Goal: Check status

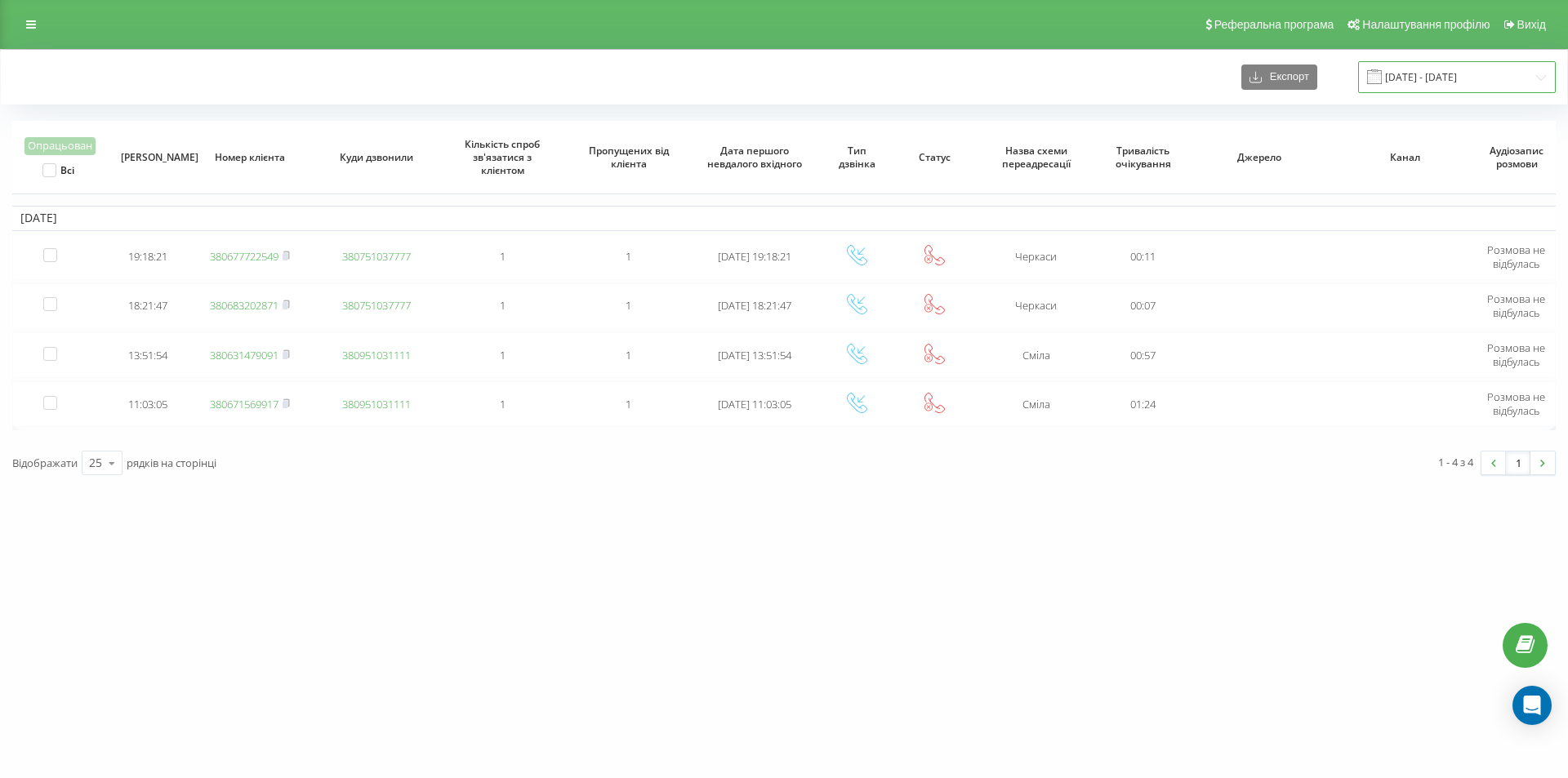
click at [1416, 79] on input "[DATE] - [DATE]" at bounding box center [1457, 77] width 198 height 32
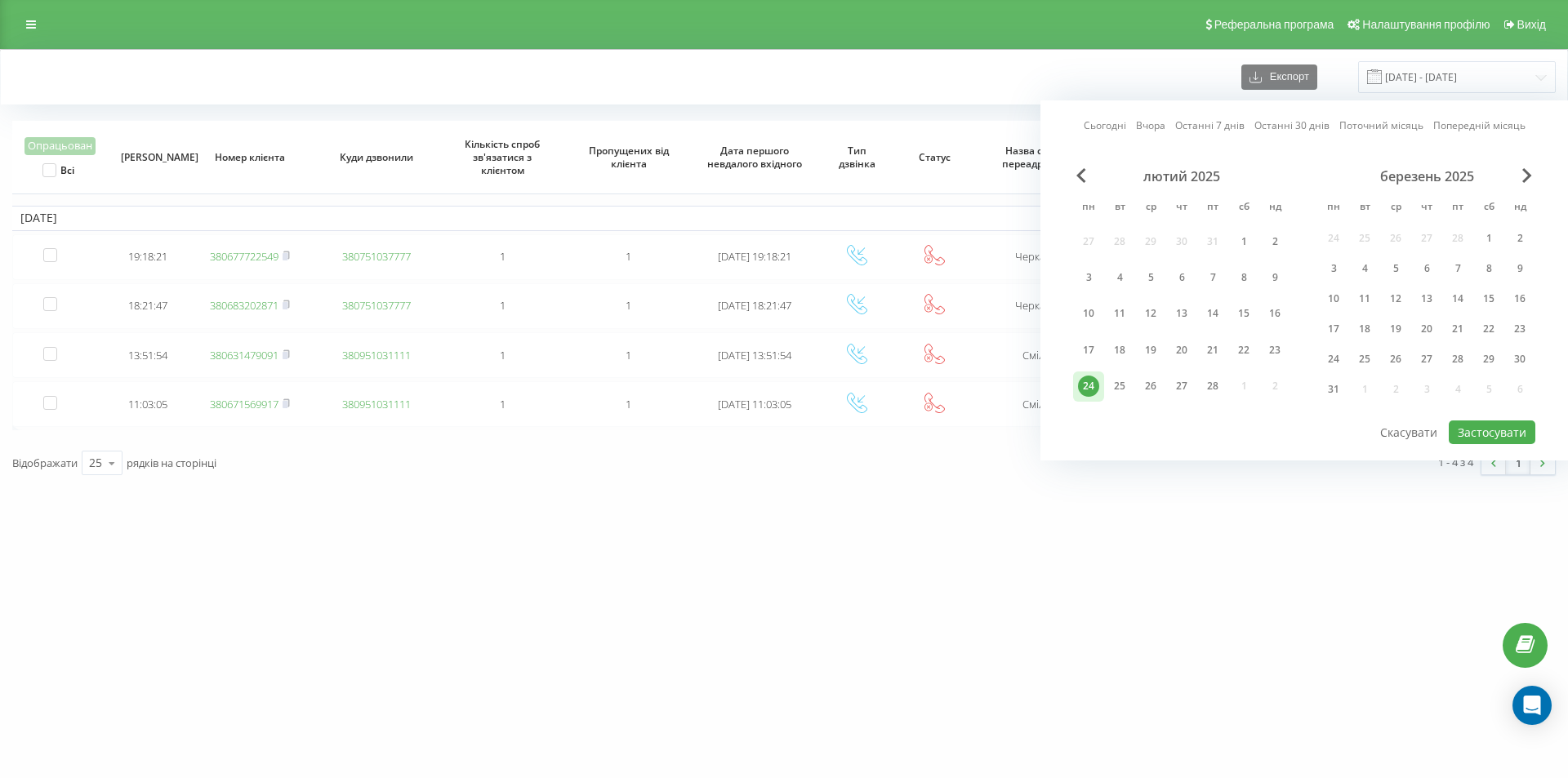
click at [1094, 123] on link "Сьогодні" at bounding box center [1105, 125] width 43 height 15
click at [1517, 426] on button "Застосувати" at bounding box center [1492, 432] width 86 height 24
type input "[DATE] - [DATE]"
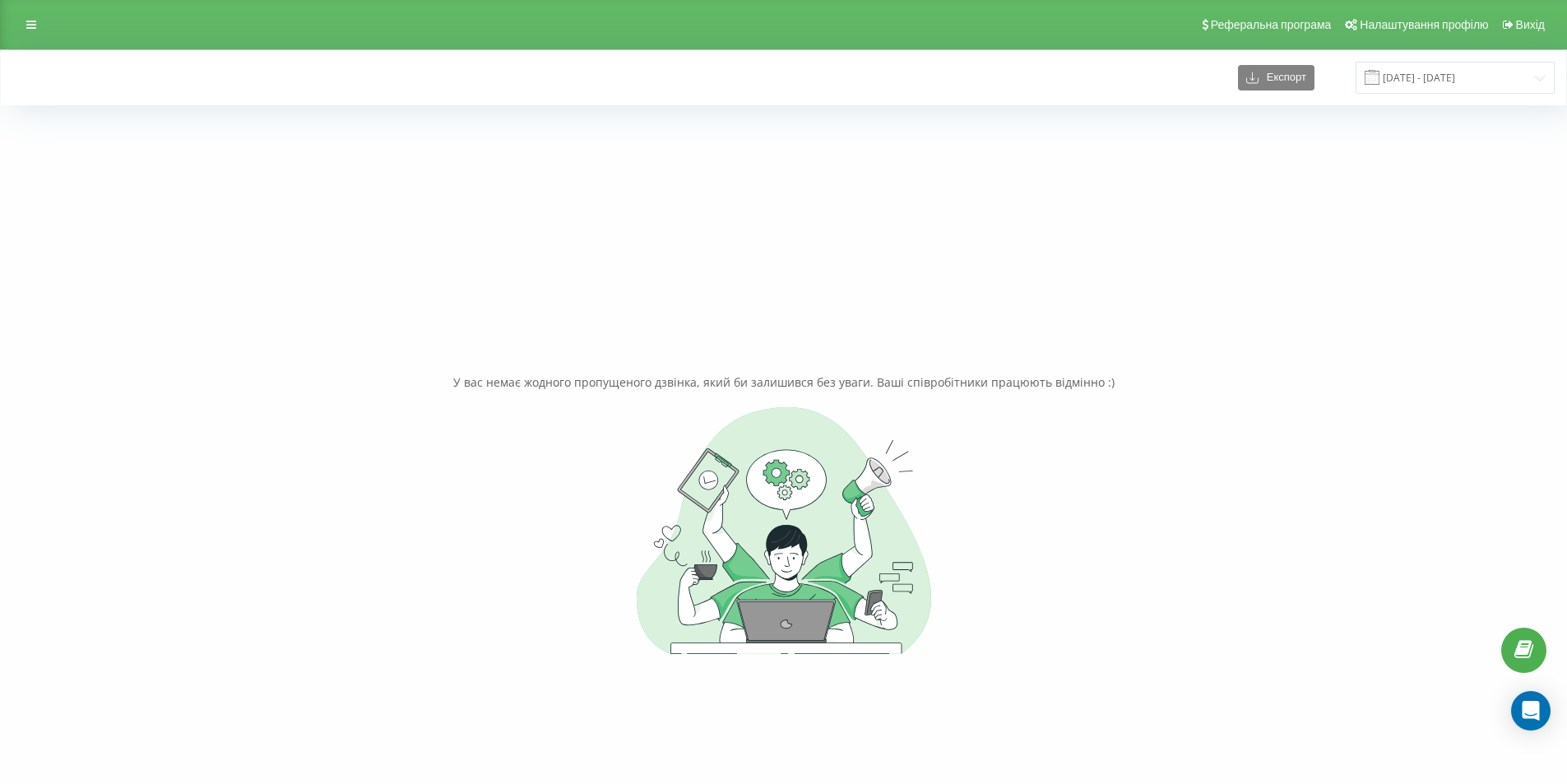
drag, startPoint x: 1135, startPoint y: 204, endPoint x: 1155, endPoint y: 181, distance: 30.5
click at [1155, 181] on div "У вас немає жодного пропущеного дзвінка, який би залишився без уваги. Ваші спів…" at bounding box center [784, 513] width 1543 height 784
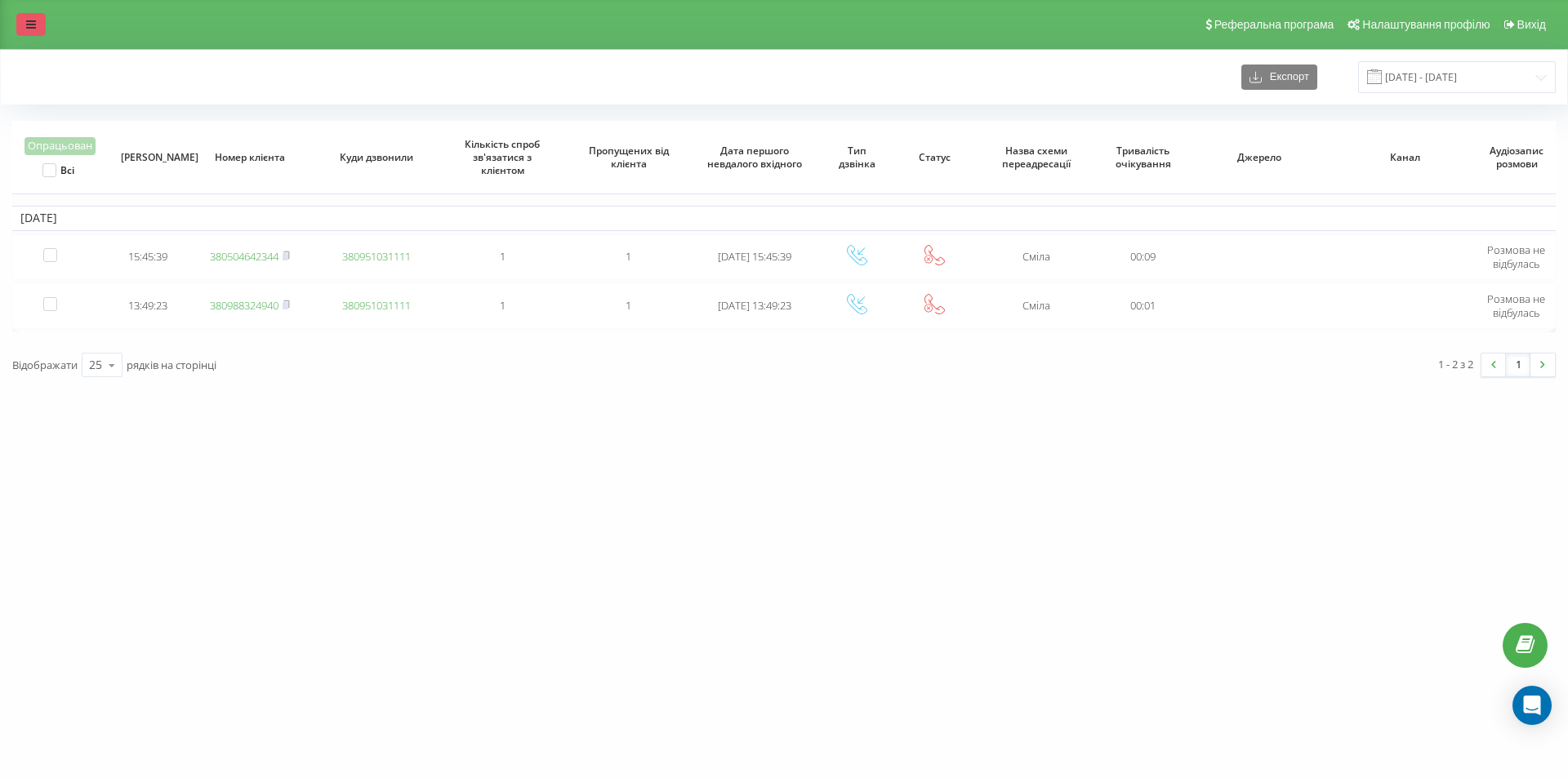
click at [28, 27] on icon at bounding box center [31, 24] width 9 height 11
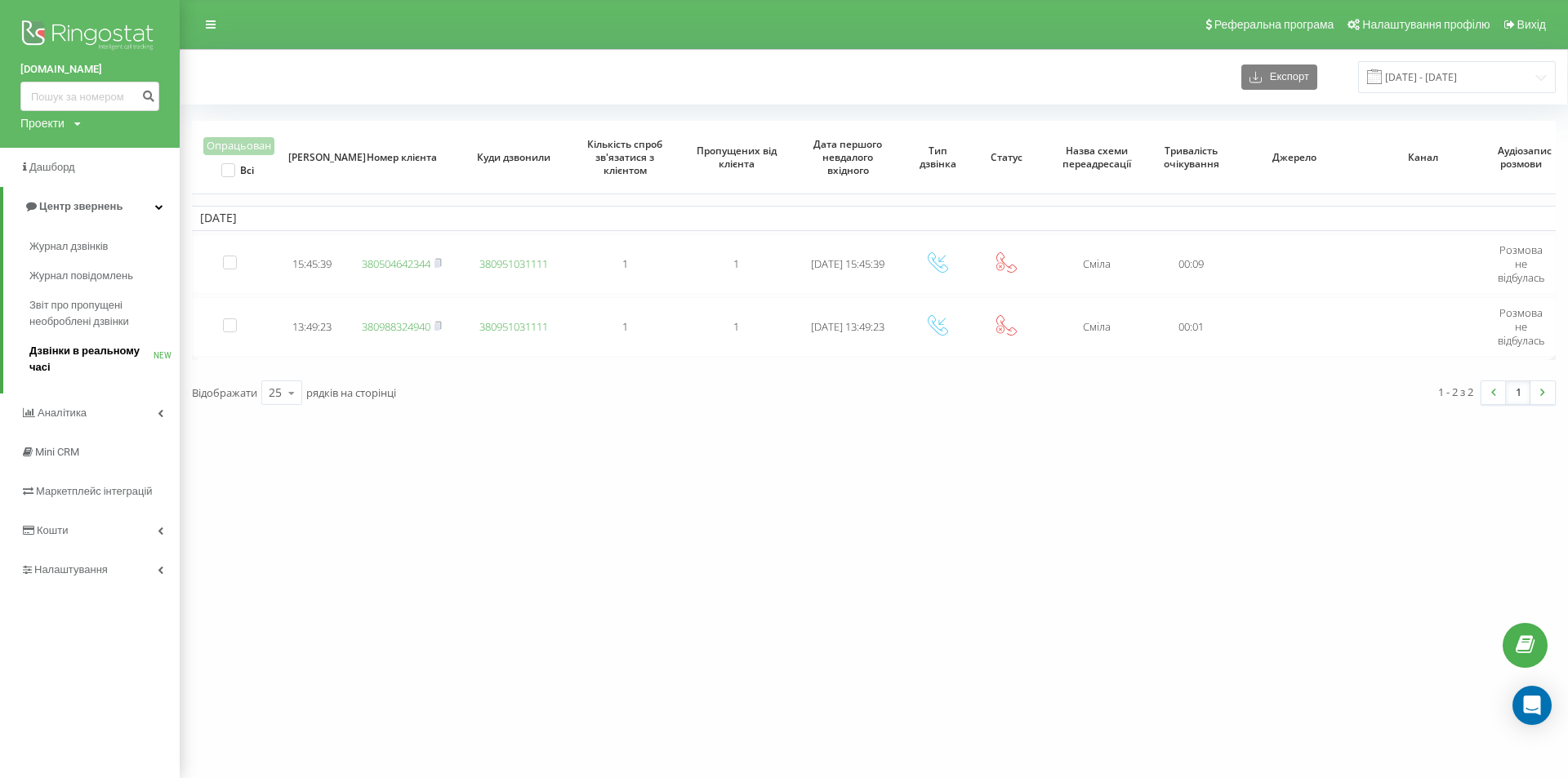
click at [63, 352] on span "Дзвінки в реальному часі" at bounding box center [91, 359] width 124 height 33
